Goal: Obtain resource: Obtain resource

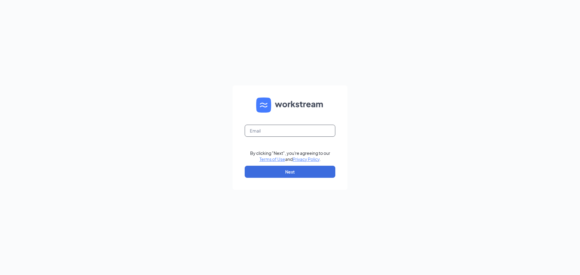
click at [271, 133] on input "text" at bounding box center [290, 131] width 91 height 12
type input "gwinters@wintershardware.com"
click at [284, 171] on button "Next" at bounding box center [290, 172] width 91 height 12
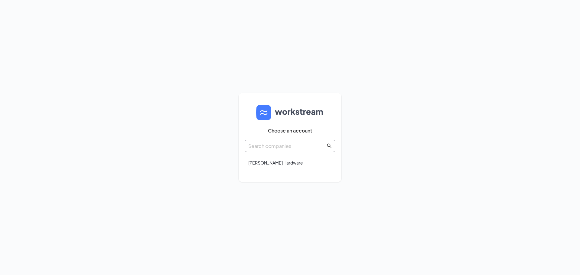
click at [297, 148] on input "text" at bounding box center [287, 146] width 77 height 8
click at [327, 145] on icon "search" at bounding box center [329, 146] width 5 height 5
click at [261, 148] on input "text" at bounding box center [287, 146] width 77 height 8
click at [266, 163] on div "Winters Hardware" at bounding box center [290, 163] width 91 height 14
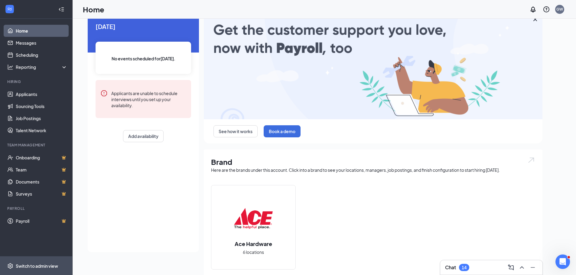
scroll to position [60, 0]
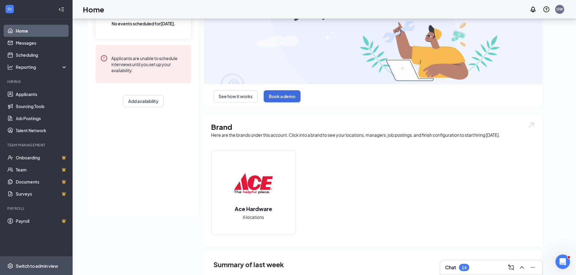
click at [34, 265] on div "Switch to admin view" at bounding box center [37, 266] width 42 height 6
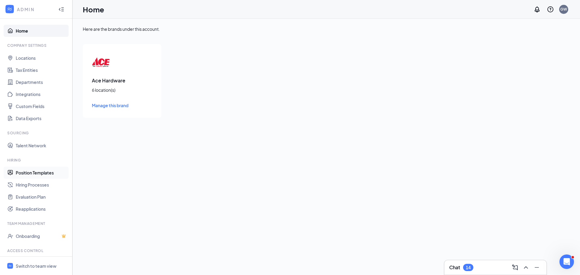
click at [26, 171] on link "Position Templates" at bounding box center [42, 173] width 52 height 12
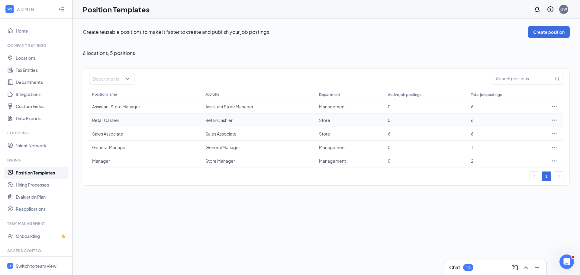
click at [115, 120] on div "Retail Cashier" at bounding box center [145, 120] width 107 height 6
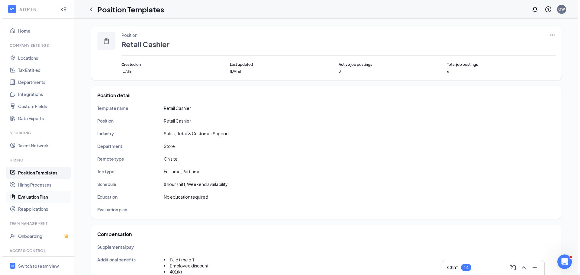
scroll to position [28, 0]
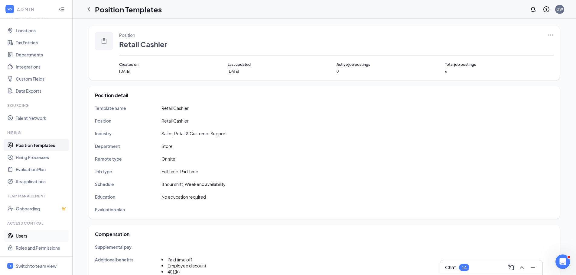
click at [21, 236] on link "Users" at bounding box center [42, 236] width 52 height 12
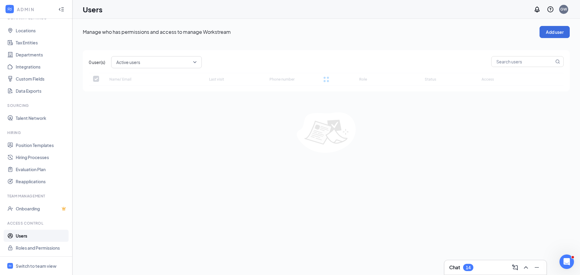
checkbox input "false"
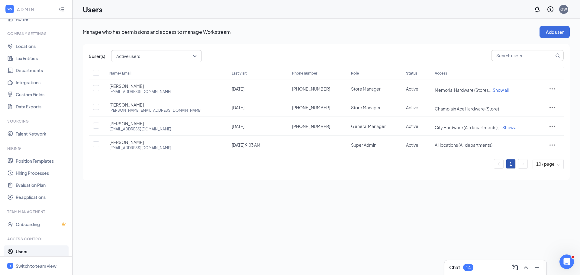
scroll to position [5, 0]
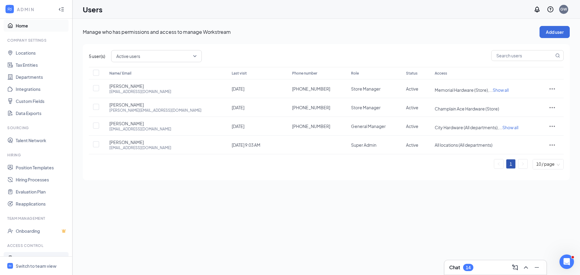
click at [19, 26] on link "Home" at bounding box center [42, 26] width 52 height 12
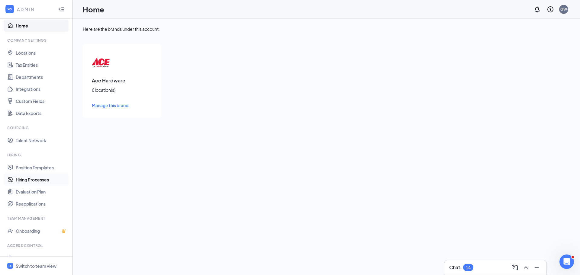
click at [37, 184] on link "Hiring Processes" at bounding box center [42, 180] width 52 height 12
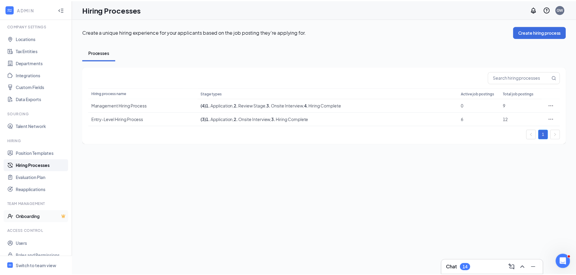
scroll to position [28, 0]
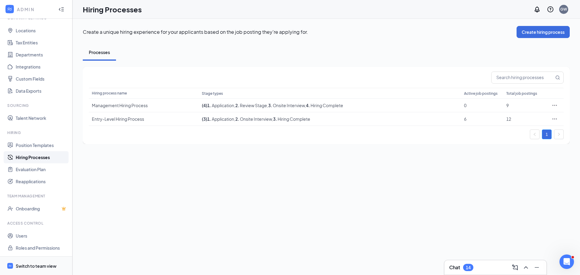
click at [28, 267] on div "Switch to team view" at bounding box center [36, 266] width 41 height 6
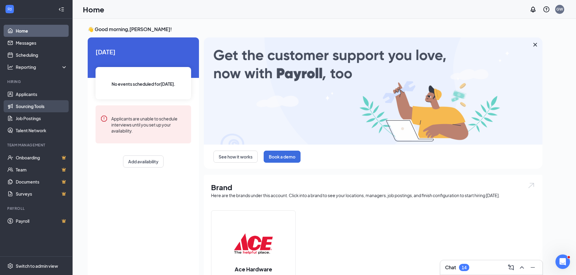
click at [36, 108] on link "Sourcing Tools" at bounding box center [42, 106] width 52 height 12
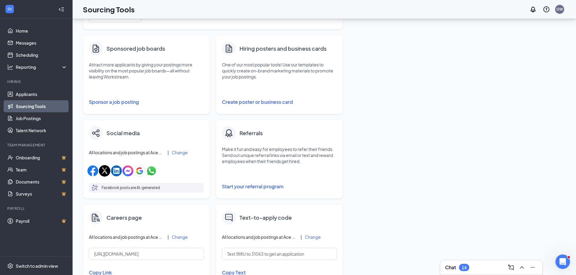
scroll to position [30, 0]
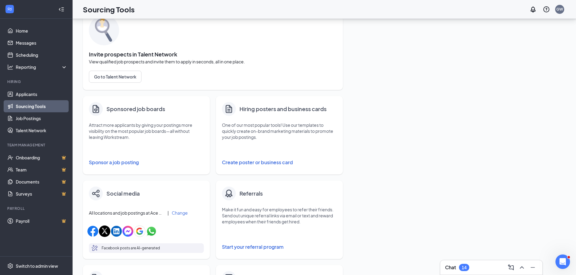
click at [250, 160] on button "Create poster or business card" at bounding box center [279, 163] width 115 height 12
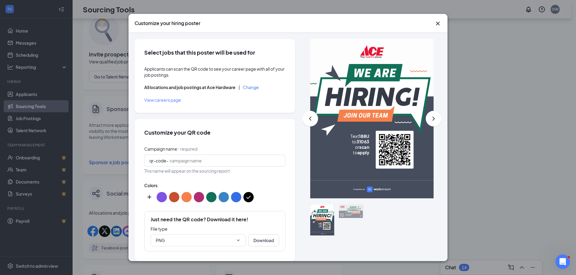
click at [251, 87] on button "Change" at bounding box center [251, 87] width 16 height 4
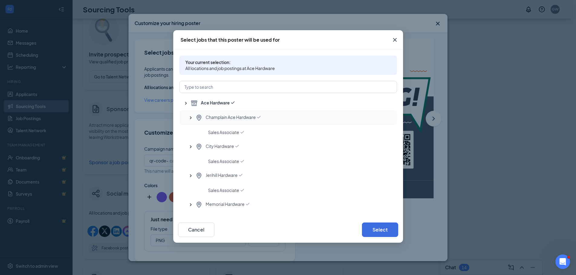
click at [207, 119] on span "Champlain Ace Hardware" at bounding box center [231, 117] width 50 height 7
click at [382, 229] on button "Select" at bounding box center [380, 230] width 36 height 15
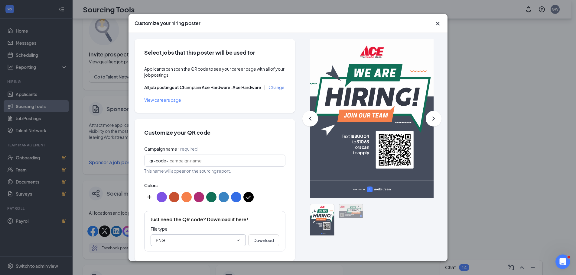
click at [236, 243] on icon "ChevronDown" at bounding box center [238, 240] width 5 height 5
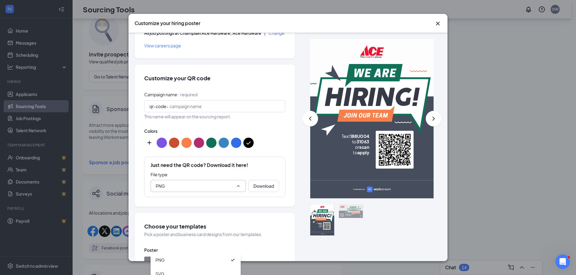
scroll to position [60, 0]
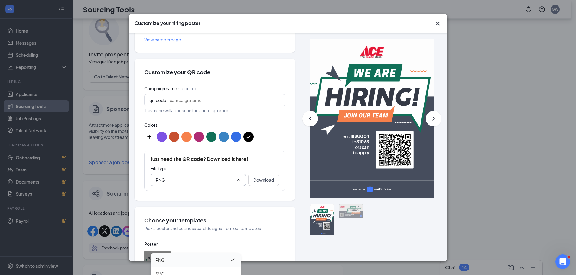
click at [190, 256] on div "PNG" at bounding box center [196, 260] width 90 height 14
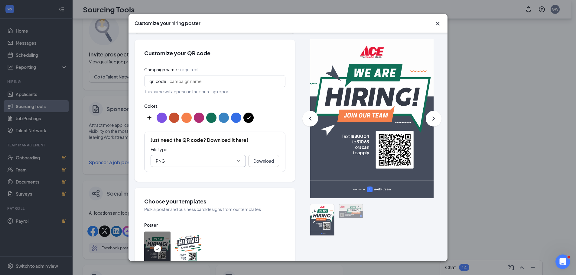
scroll to position [121, 0]
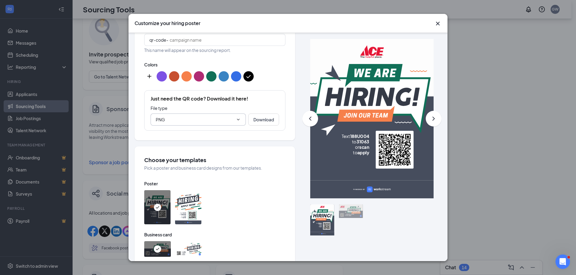
click at [185, 209] on img at bounding box center [188, 207] width 26 height 34
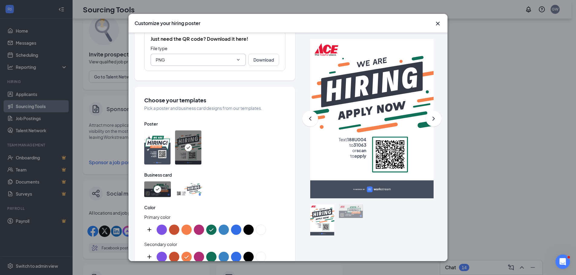
scroll to position [181, 0]
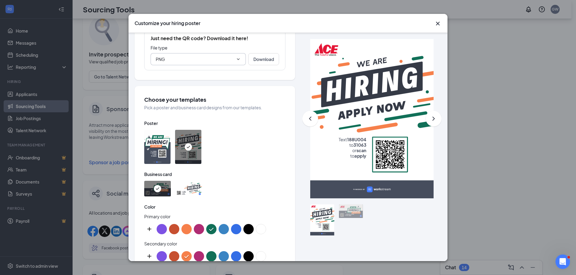
click at [194, 195] on img at bounding box center [188, 189] width 27 height 16
click at [190, 193] on img at bounding box center [188, 188] width 7 height 7
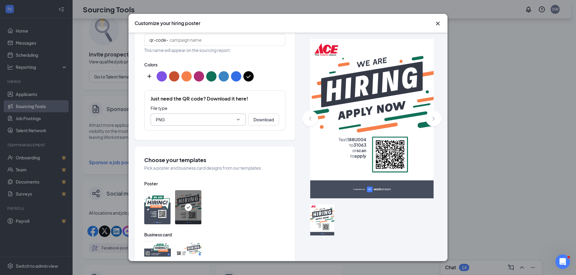
scroll to position [272, 0]
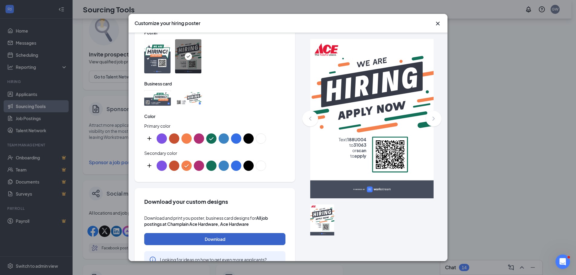
click at [211, 244] on button "Download" at bounding box center [214, 239] width 141 height 12
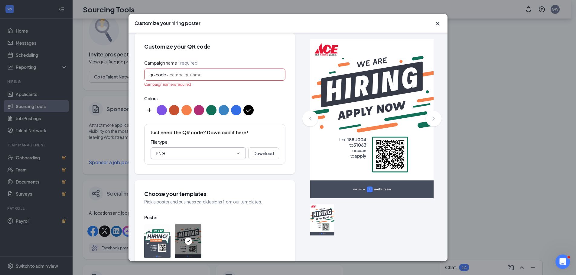
scroll to position [114, 0]
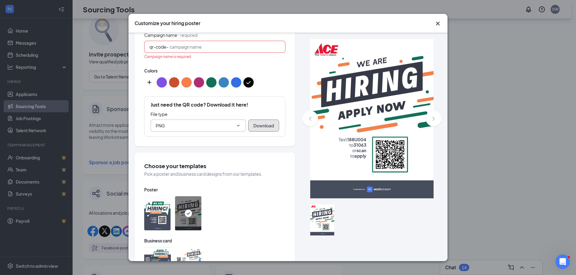
click at [259, 132] on button "Download" at bounding box center [263, 126] width 31 height 12
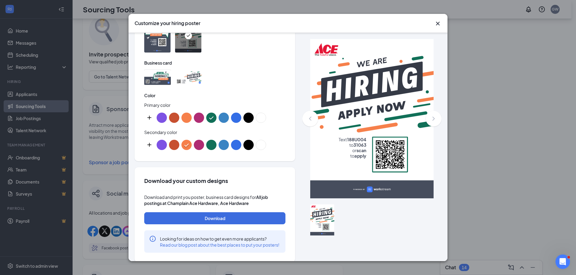
scroll to position [311, 0]
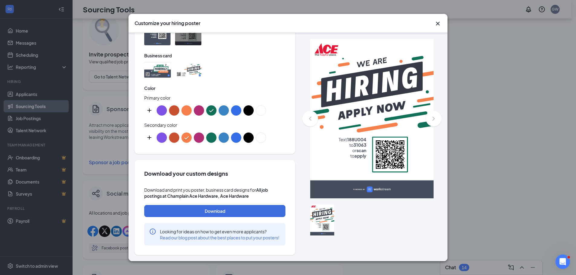
click at [195, 133] on button "color button #B02C73" at bounding box center [199, 138] width 10 height 10
click at [213, 133] on button "color button #117058" at bounding box center [211, 138] width 10 height 10
click at [219, 133] on button "color button #3A84C3" at bounding box center [224, 138] width 10 height 10
click at [238, 133] on button "color button #346EE6" at bounding box center [236, 138] width 10 height 10
click at [249, 133] on button "color button #000000" at bounding box center [248, 138] width 10 height 10
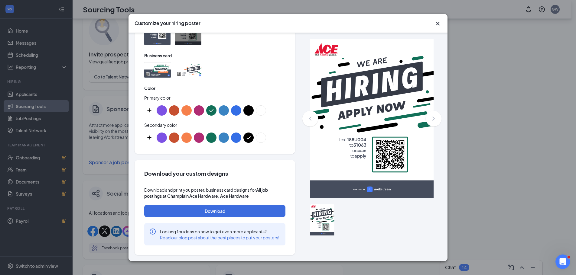
click at [172, 106] on button "color button #C75030" at bounding box center [174, 111] width 10 height 10
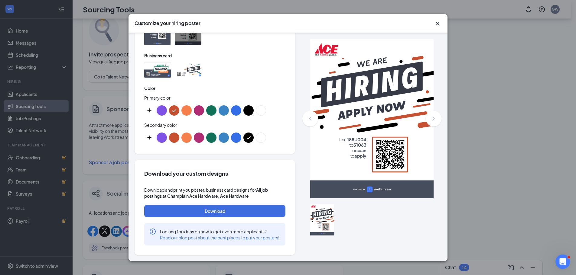
click at [161, 106] on button "color button #7D52E4" at bounding box center [162, 111] width 10 height 10
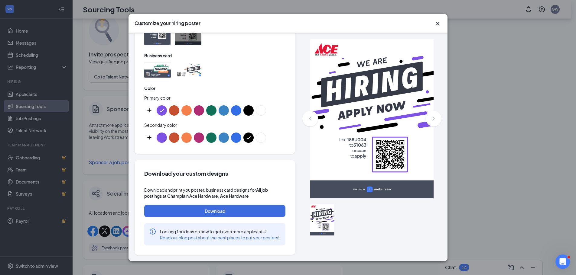
click at [177, 106] on button "color button #C75030" at bounding box center [174, 111] width 10 height 10
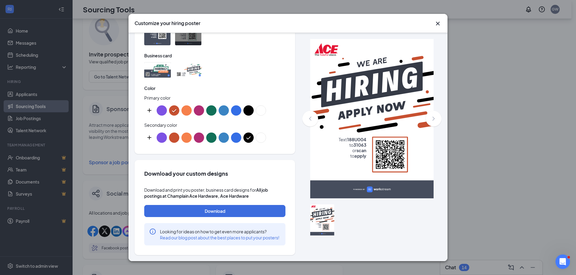
click at [258, 106] on button "color button #ffffff" at bounding box center [261, 111] width 10 height 10
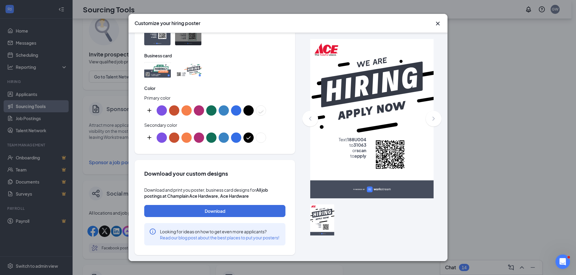
click at [248, 106] on button "color button #000000" at bounding box center [248, 111] width 10 height 10
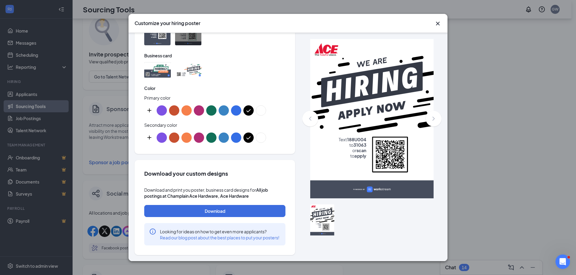
click at [239, 106] on button "color button #346EE6" at bounding box center [236, 111] width 10 height 10
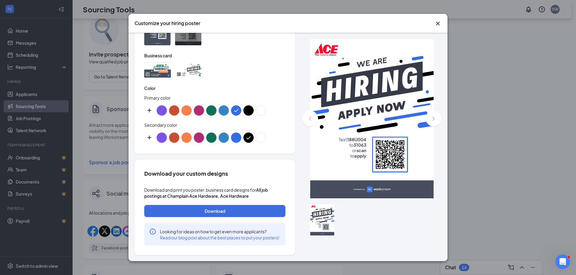
click at [219, 106] on button "color button #3A84C3" at bounding box center [224, 111] width 10 height 10
click at [210, 106] on button "color button #117058" at bounding box center [211, 111] width 10 height 10
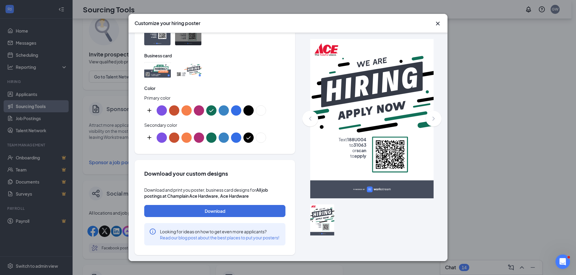
click at [199, 106] on button "color button #B02C73" at bounding box center [199, 111] width 10 height 10
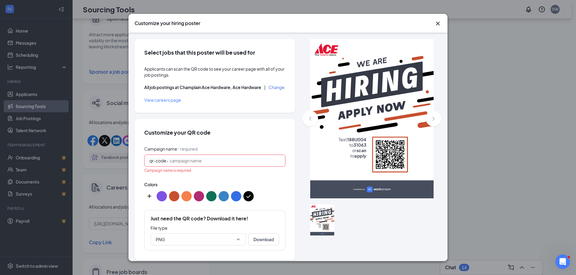
scroll to position [119, 0]
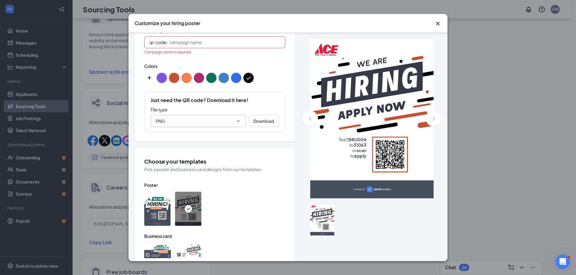
click at [236, 124] on icon "ChevronDown" at bounding box center [238, 121] width 5 height 5
click at [160, 167] on div "PDF" at bounding box center [159, 168] width 8 height 7
type input "PDF"
click at [257, 125] on button "Download" at bounding box center [263, 121] width 31 height 12
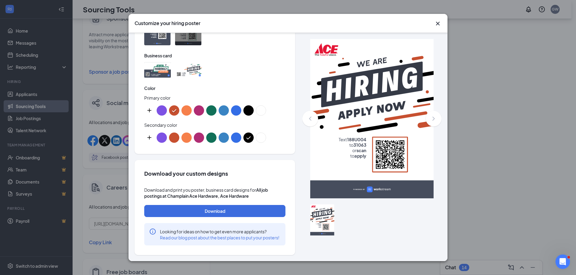
scroll to position [311, 0]
click at [213, 207] on button "Download" at bounding box center [214, 211] width 141 height 12
click at [314, 216] on div at bounding box center [322, 220] width 24 height 31
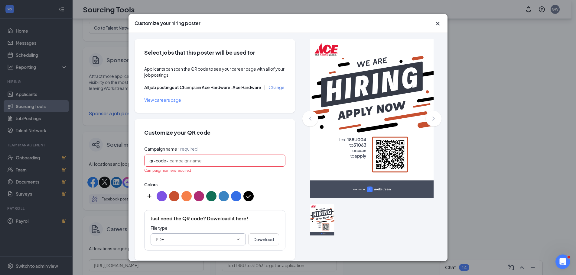
scroll to position [0, 0]
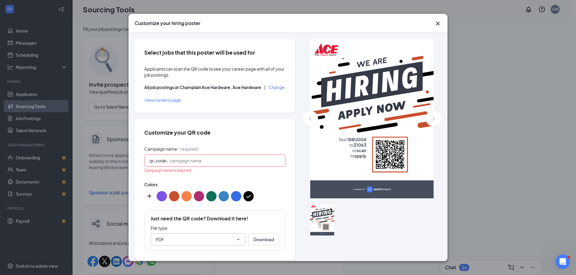
click at [165, 103] on span "View careers page" at bounding box center [162, 99] width 37 height 5
click at [151, 164] on span "qr-code-" at bounding box center [158, 160] width 19 height 5
drag, startPoint x: 167, startPoint y: 165, endPoint x: 146, endPoint y: 168, distance: 21.0
click at [146, 167] on span "qr-code-" at bounding box center [214, 161] width 141 height 12
type input ","
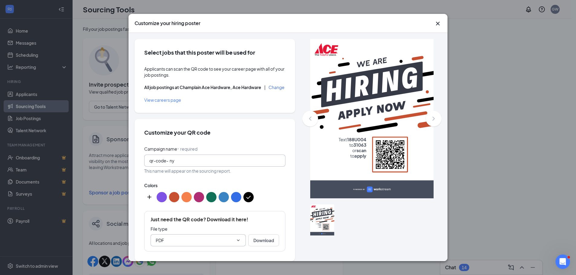
type input "n"
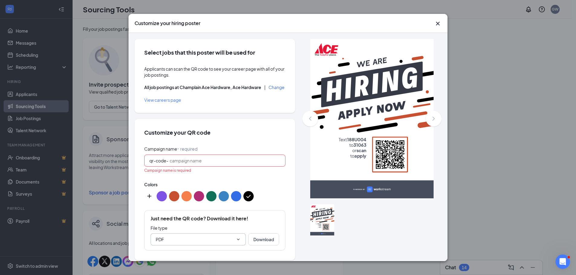
type input "C"
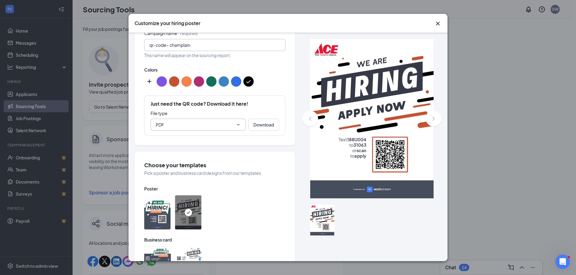
scroll to position [121, 0]
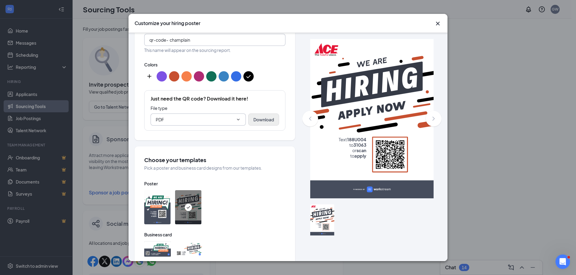
type input "champlain"
click at [260, 126] on button "Download" at bounding box center [263, 120] width 31 height 12
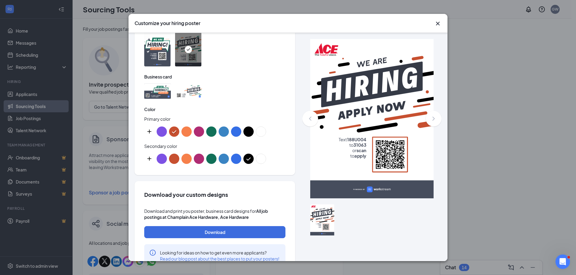
scroll to position [312, 0]
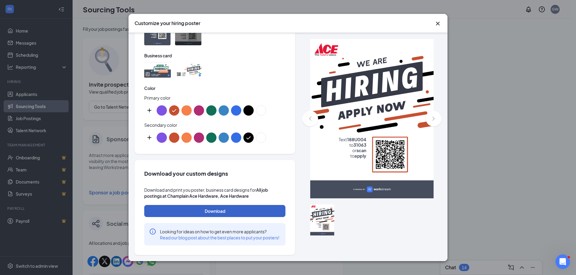
click at [219, 205] on button "Download" at bounding box center [214, 211] width 141 height 12
click at [439, 22] on icon "Cross" at bounding box center [437, 23] width 7 height 7
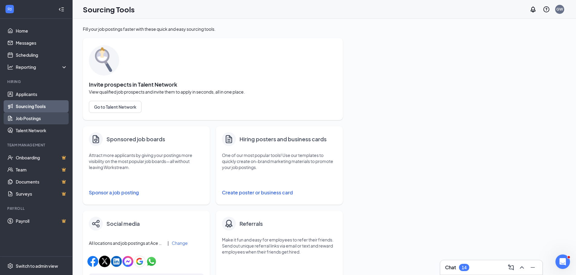
click at [24, 121] on link "Job Postings" at bounding box center [42, 118] width 52 height 12
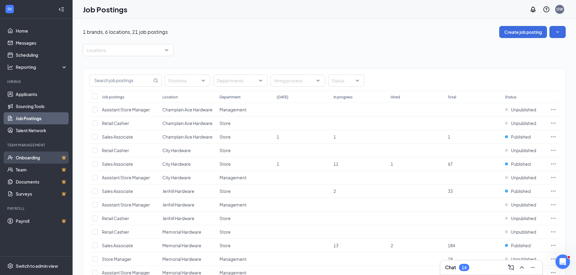
click at [24, 159] on link "Onboarding" at bounding box center [42, 158] width 52 height 12
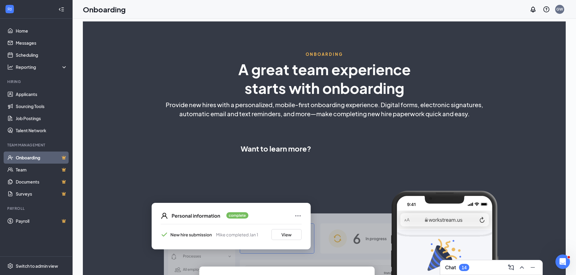
select select "US"
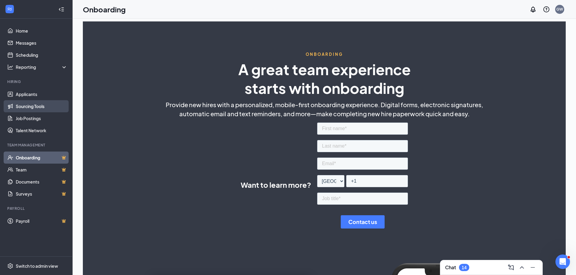
click at [19, 107] on link "Sourcing Tools" at bounding box center [42, 106] width 52 height 12
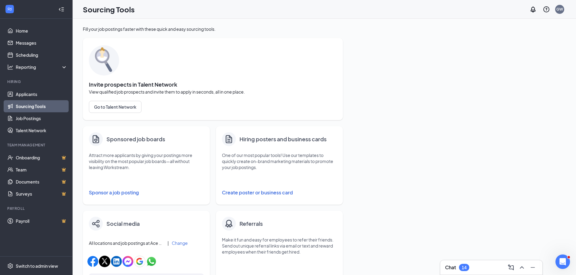
click at [248, 194] on button "Create poster or business card" at bounding box center [279, 193] width 115 height 12
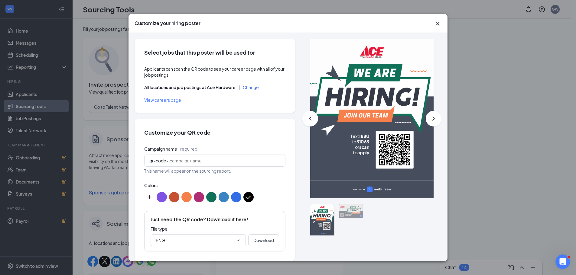
click at [254, 88] on button "Change" at bounding box center [251, 87] width 16 height 4
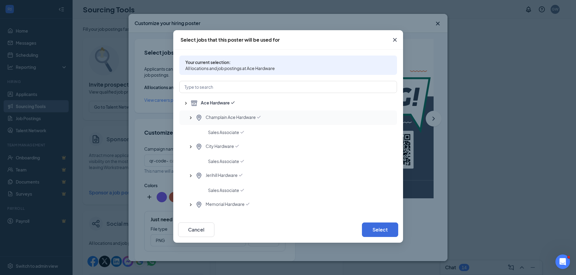
click at [209, 116] on span "Champlain Ace Hardware" at bounding box center [231, 117] width 50 height 7
click at [378, 226] on button "Select" at bounding box center [380, 230] width 36 height 15
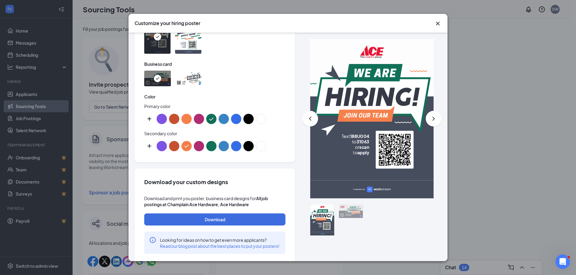
scroll to position [312, 0]
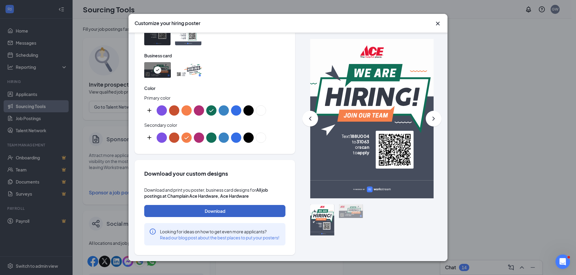
click at [204, 205] on button "Download" at bounding box center [214, 211] width 141 height 12
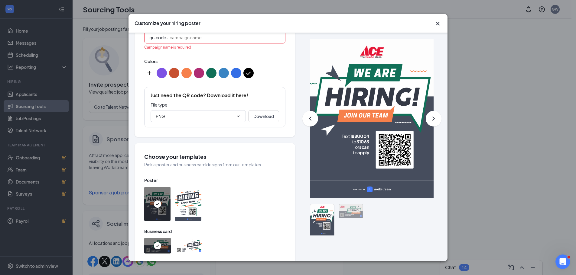
scroll to position [119, 0]
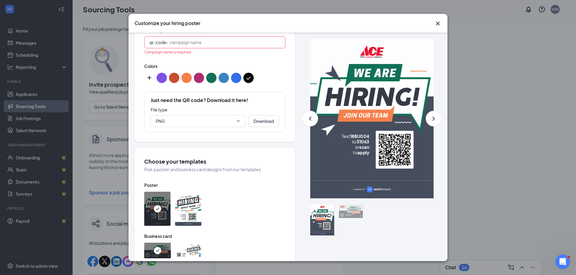
click at [190, 42] on div "Campaign name ⠂ required qr-code- Campaign name is required" at bounding box center [214, 42] width 141 height 28
click at [202, 46] on input "Campaign name ⠂ required" at bounding box center [225, 42] width 111 height 7
type input "champlain"
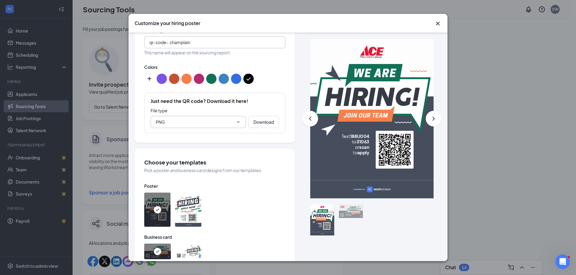
click at [236, 125] on icon "ChevronDown" at bounding box center [238, 122] width 5 height 5
click at [173, 168] on div "PDF" at bounding box center [195, 169] width 80 height 7
type input "PDF"
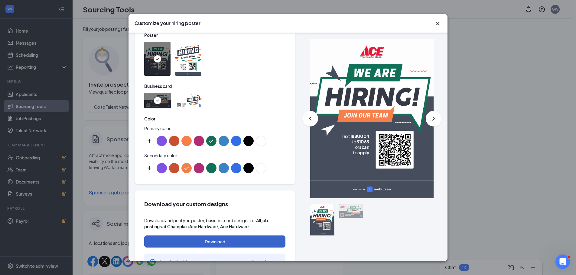
click at [200, 248] on button "Download" at bounding box center [214, 242] width 141 height 12
click at [436, 26] on icon "Cross" at bounding box center [437, 23] width 7 height 7
